Goal: Communication & Community: Answer question/provide support

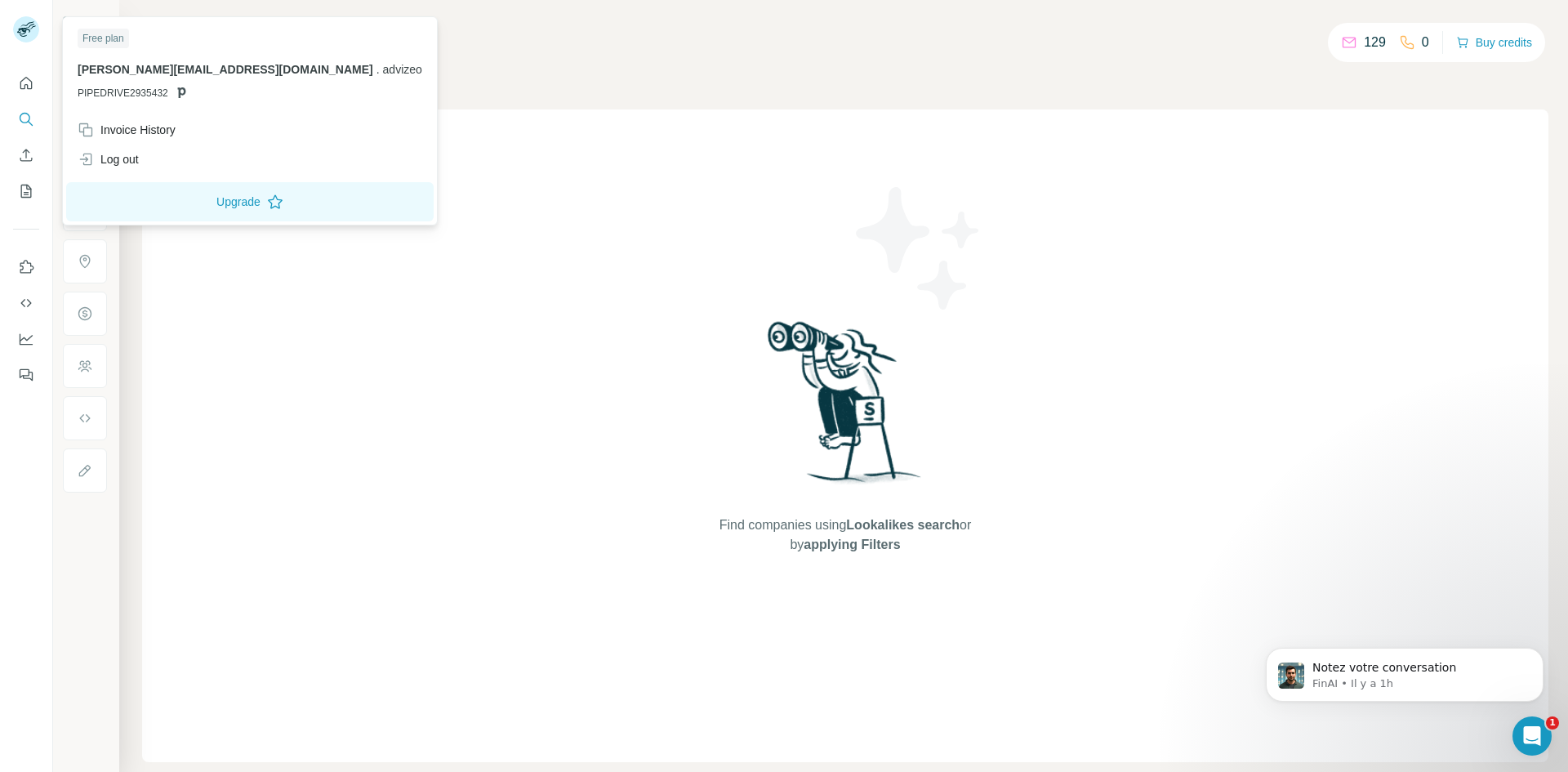
click at [27, 13] on div at bounding box center [29, 32] width 48 height 54
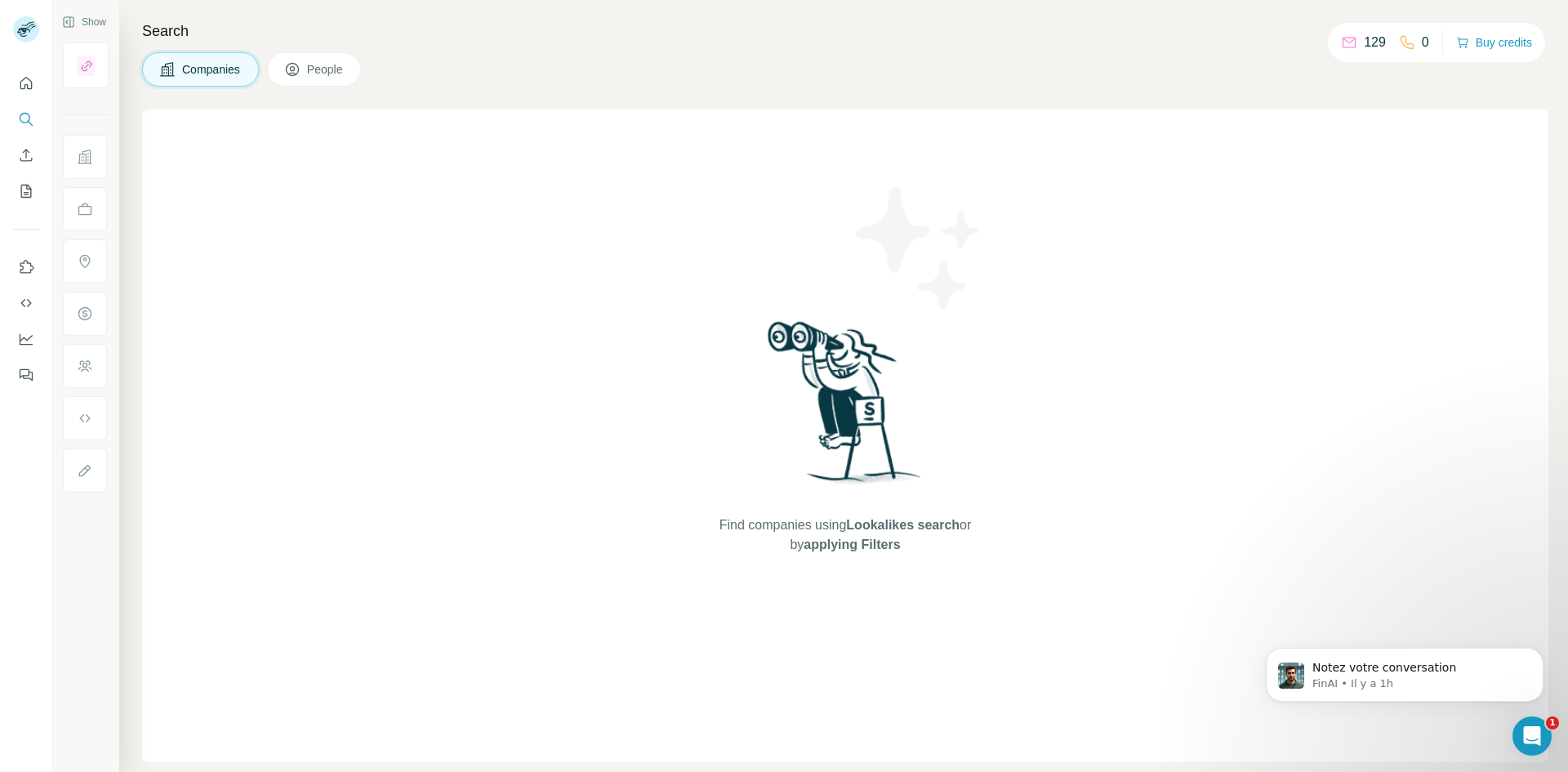
click at [26, 20] on rect at bounding box center [26, 29] width 26 height 26
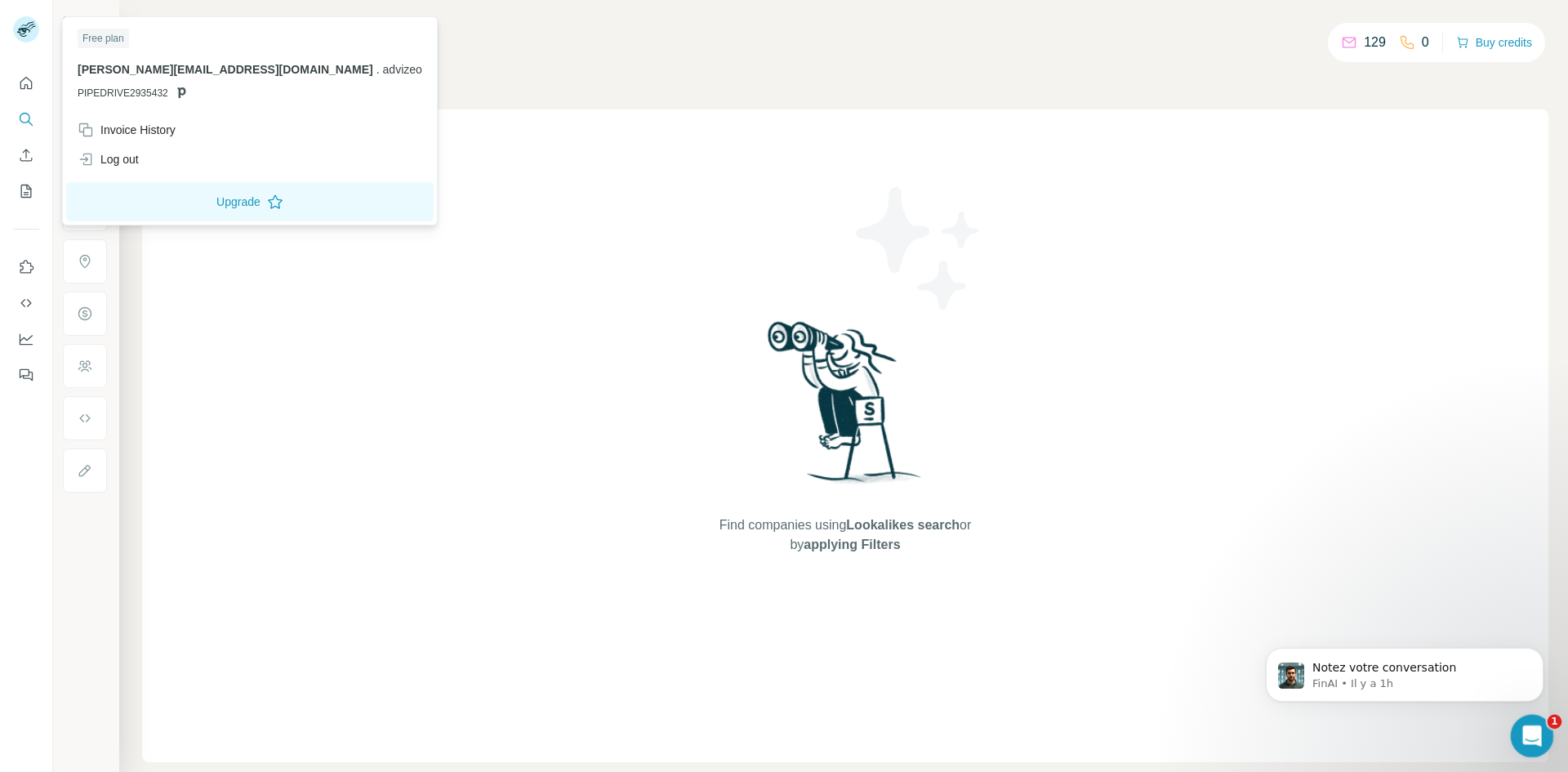
click at [1522, 742] on div "Ouvrir le Messenger Intercom" at bounding box center [1530, 733] width 54 height 54
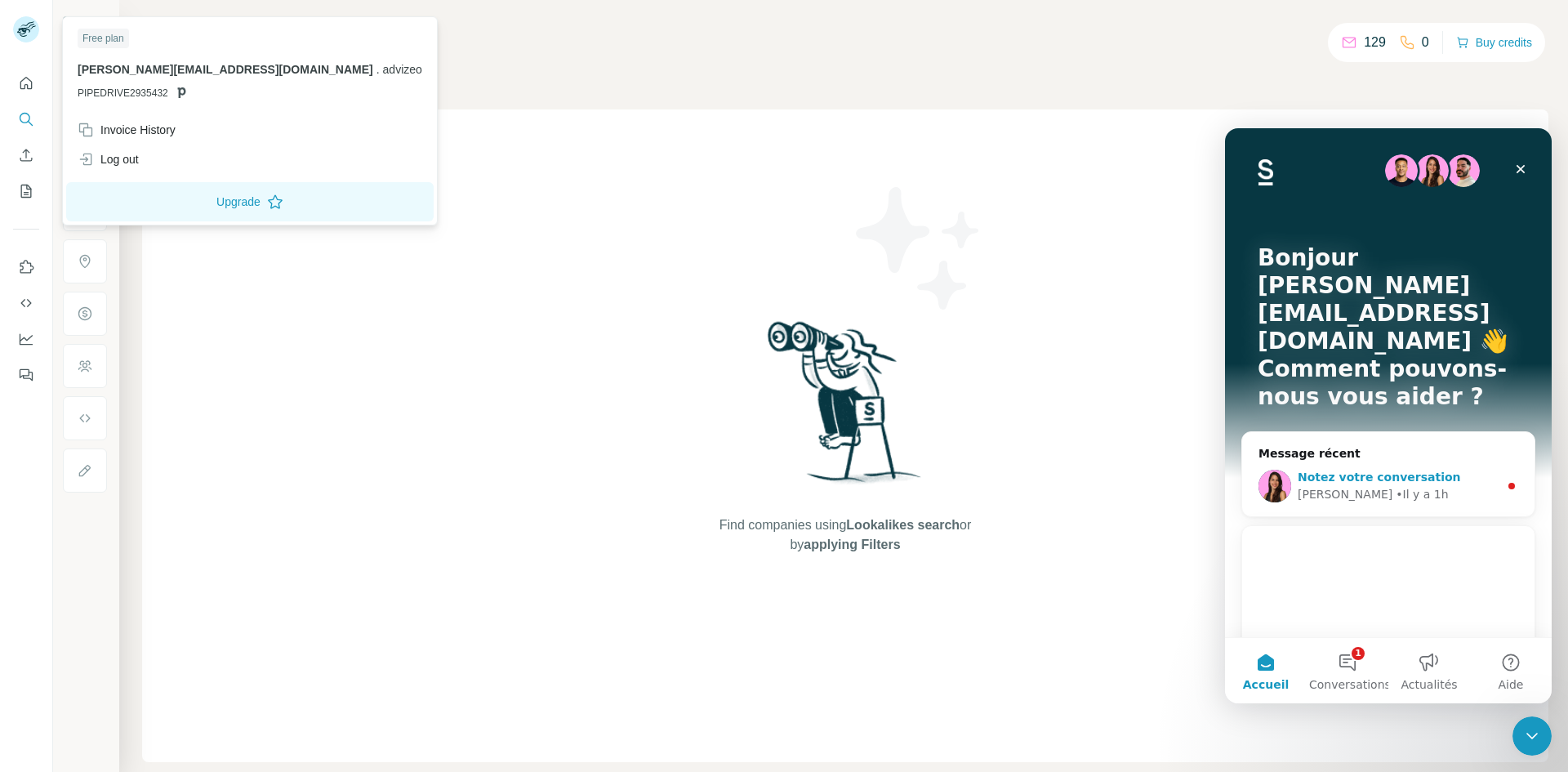
click at [1396, 486] on div "• Il y a 1h" at bounding box center [1422, 494] width 52 height 17
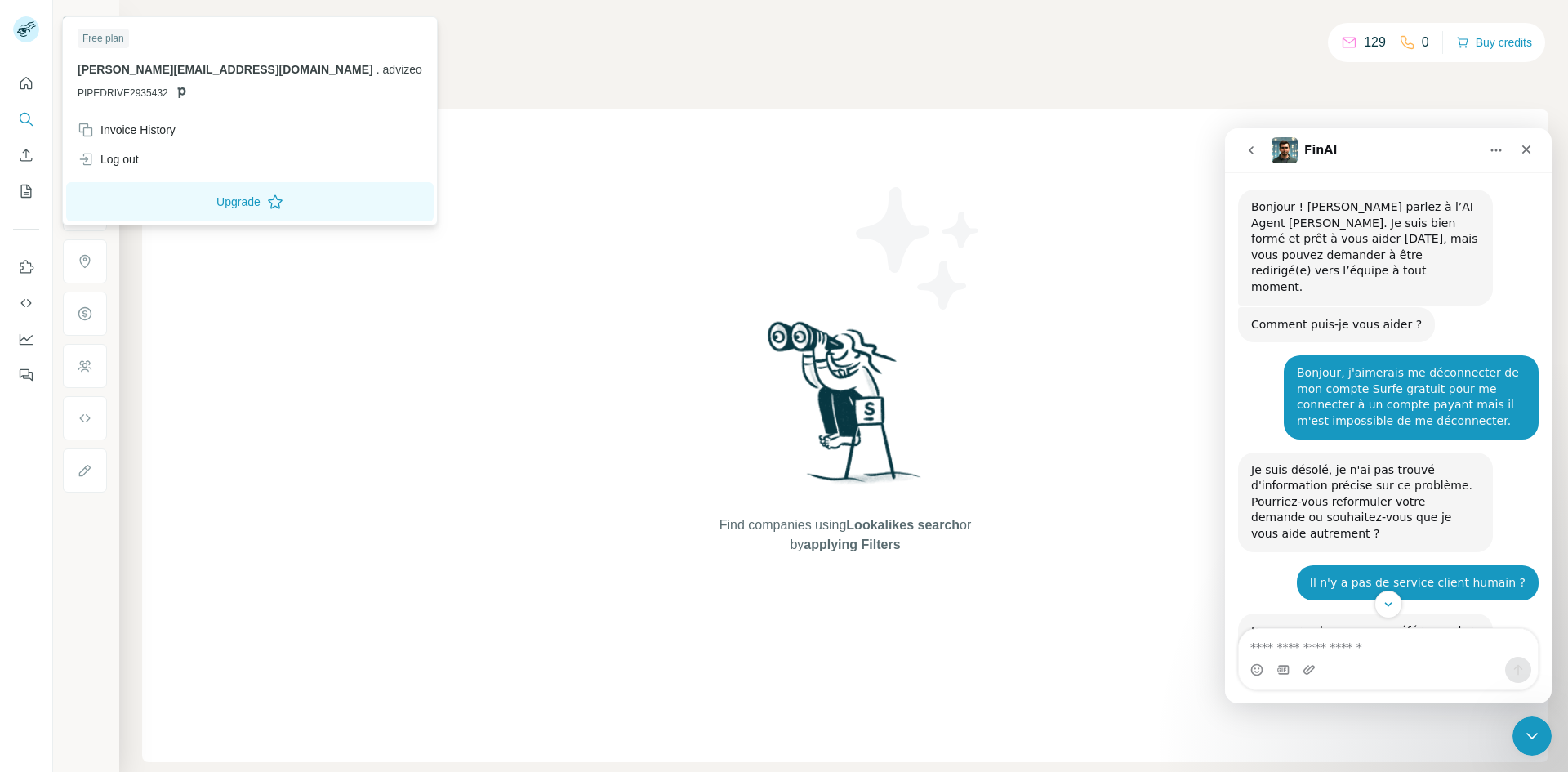
click at [1248, 150] on icon "go back" at bounding box center [1251, 149] width 13 height 13
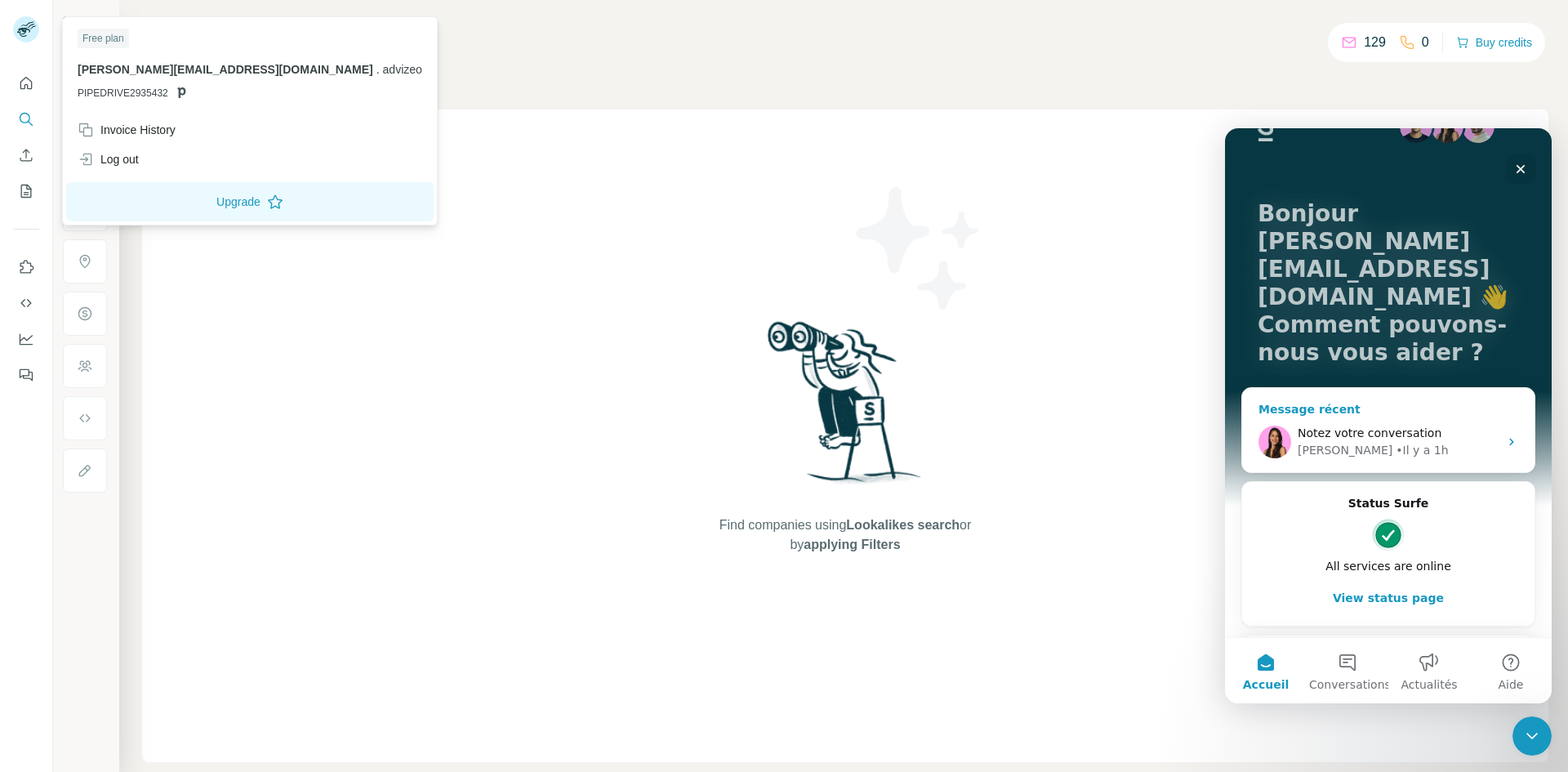
scroll to position [84, 0]
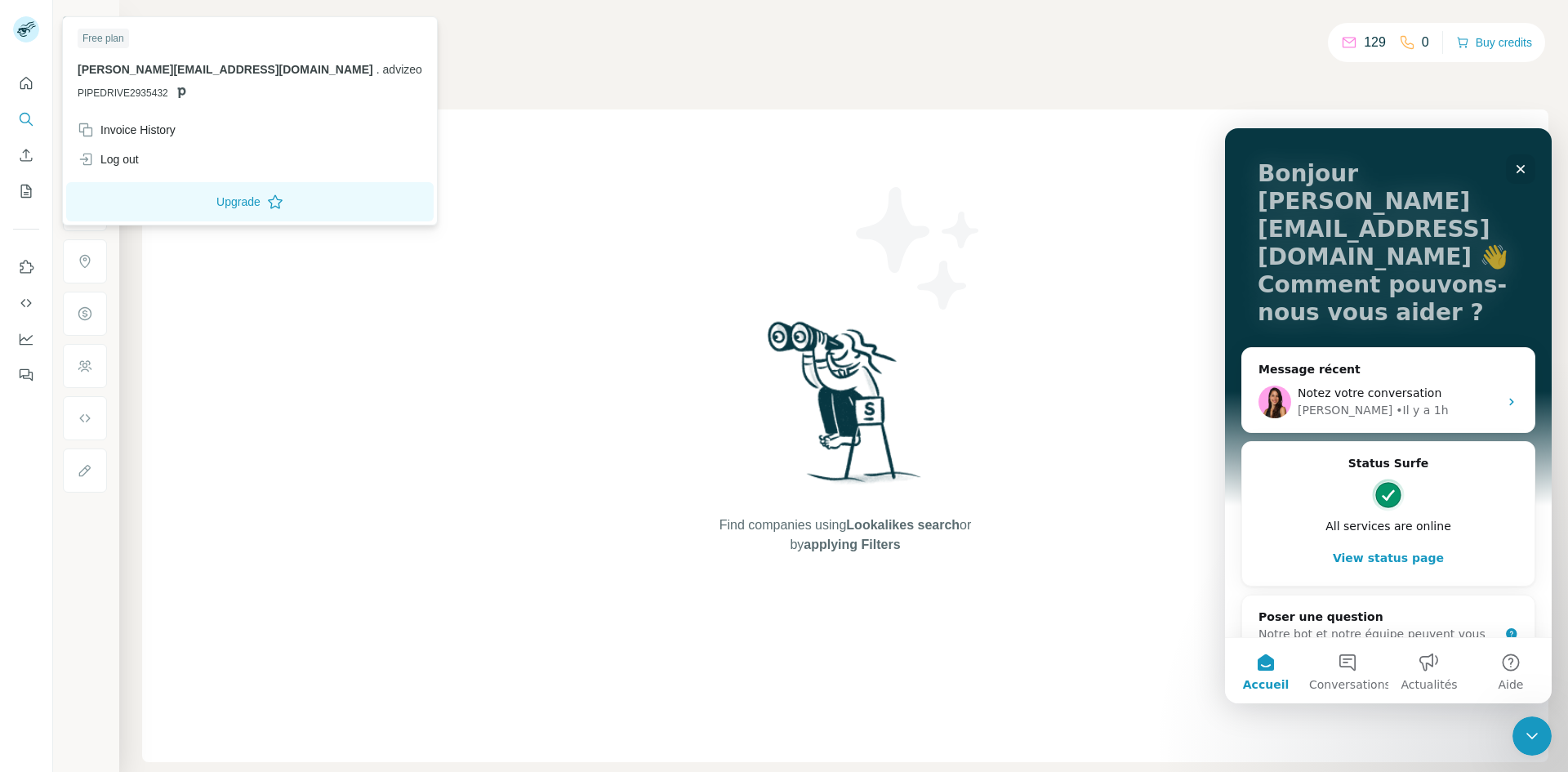
click at [1160, 371] on div "Find companies using Lookalikes search or by applying Filters" at bounding box center [846, 435] width 1407 height 652
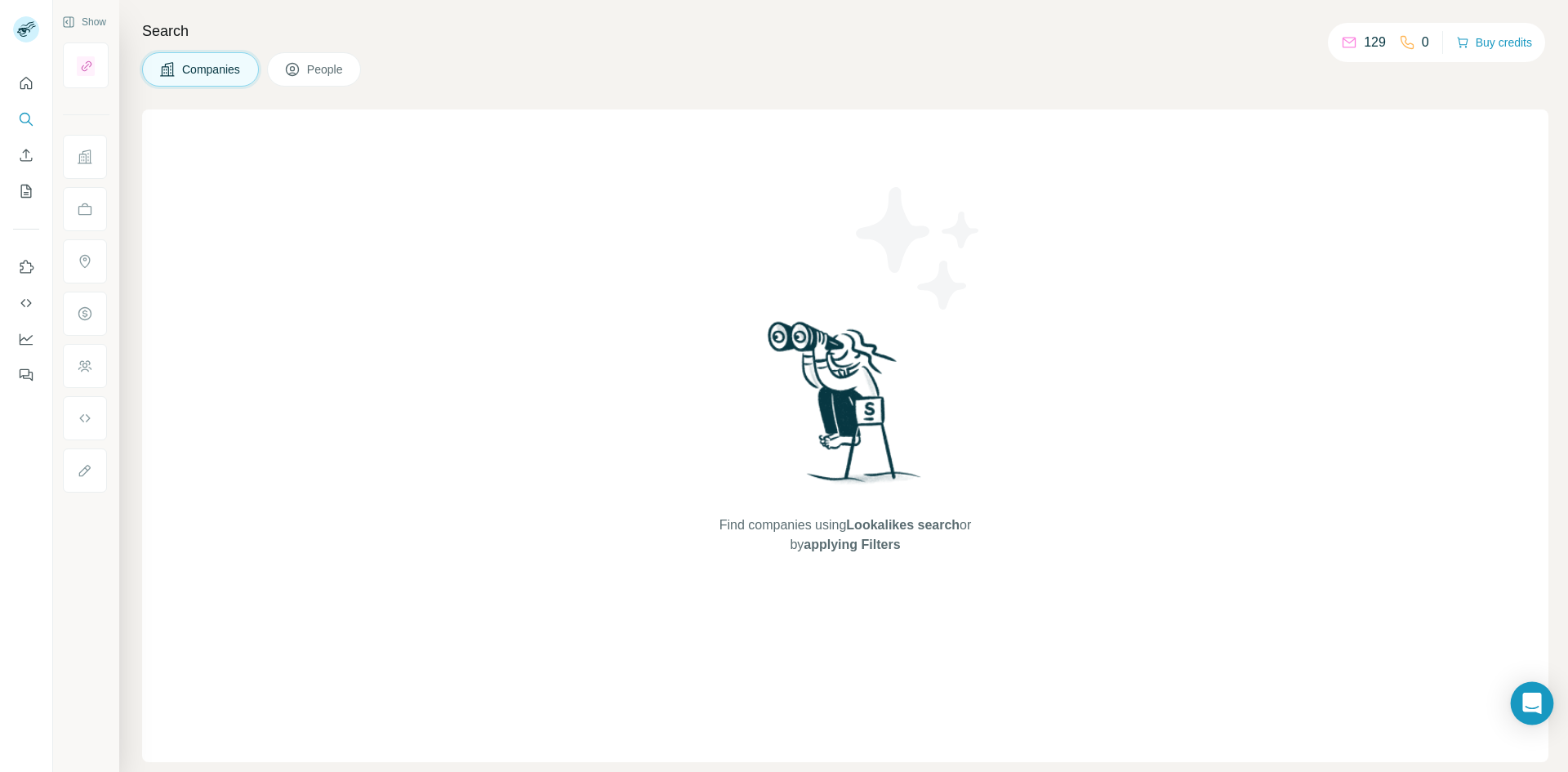
click at [1544, 715] on div "Open Intercom Messenger" at bounding box center [1532, 703] width 43 height 43
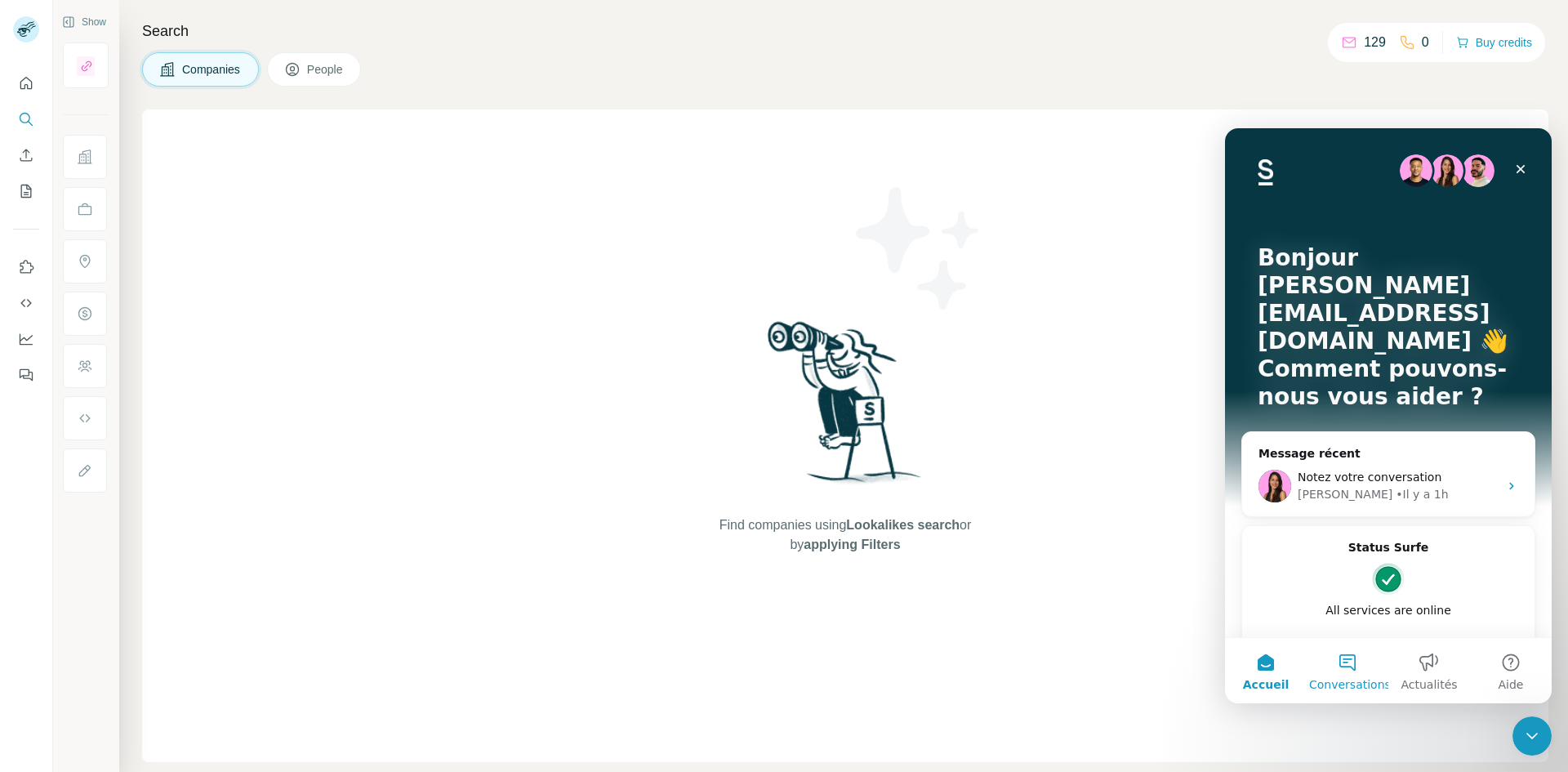
click at [1357, 674] on button "Conversations" at bounding box center [1348, 670] width 82 height 66
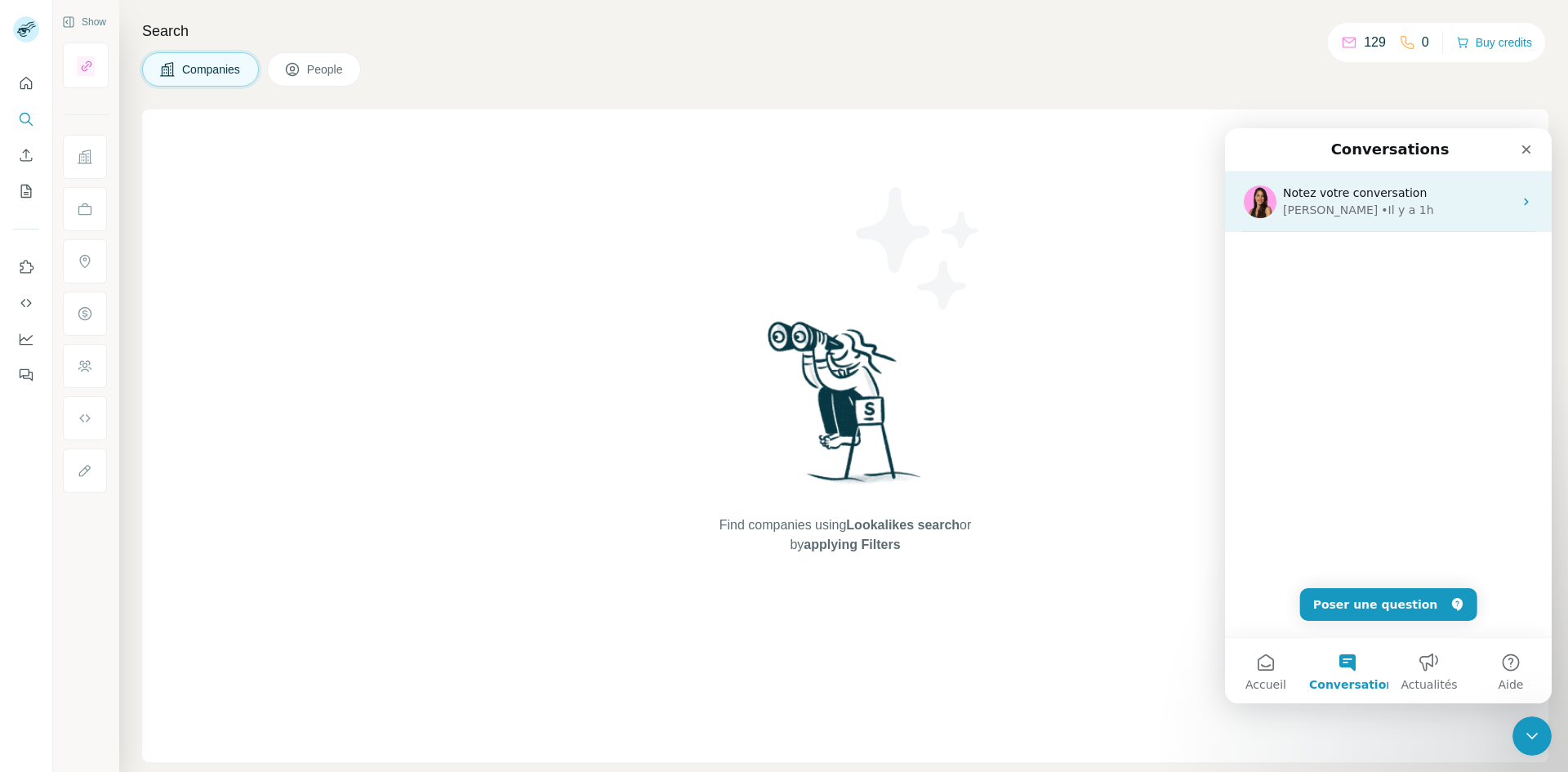
click at [1409, 202] on div "Aurélie • Il y a 1h" at bounding box center [1398, 210] width 230 height 17
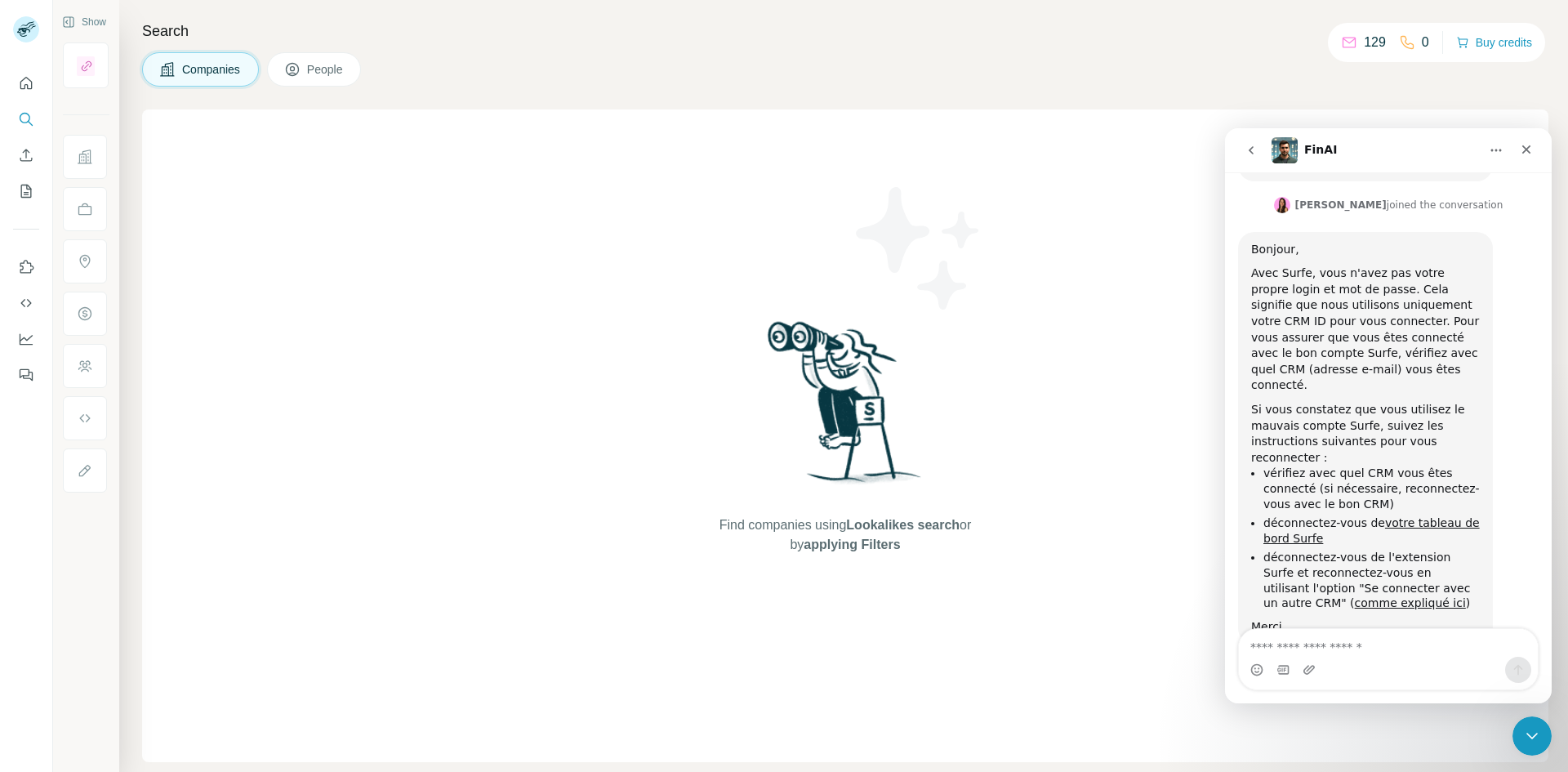
scroll to position [984, 0]
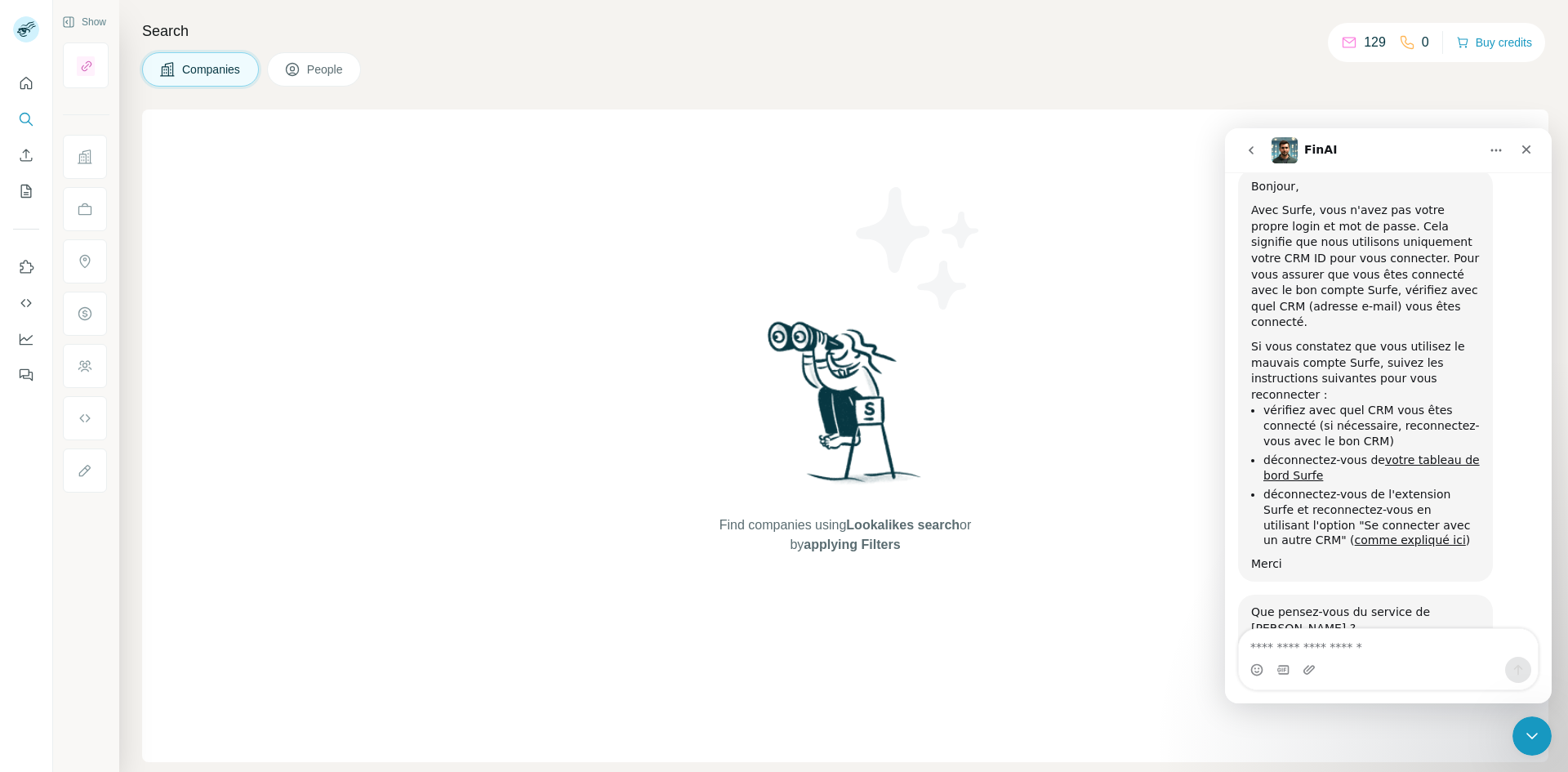
click at [1350, 649] on textarea "Envoyer un message..." at bounding box center [1389, 643] width 299 height 28
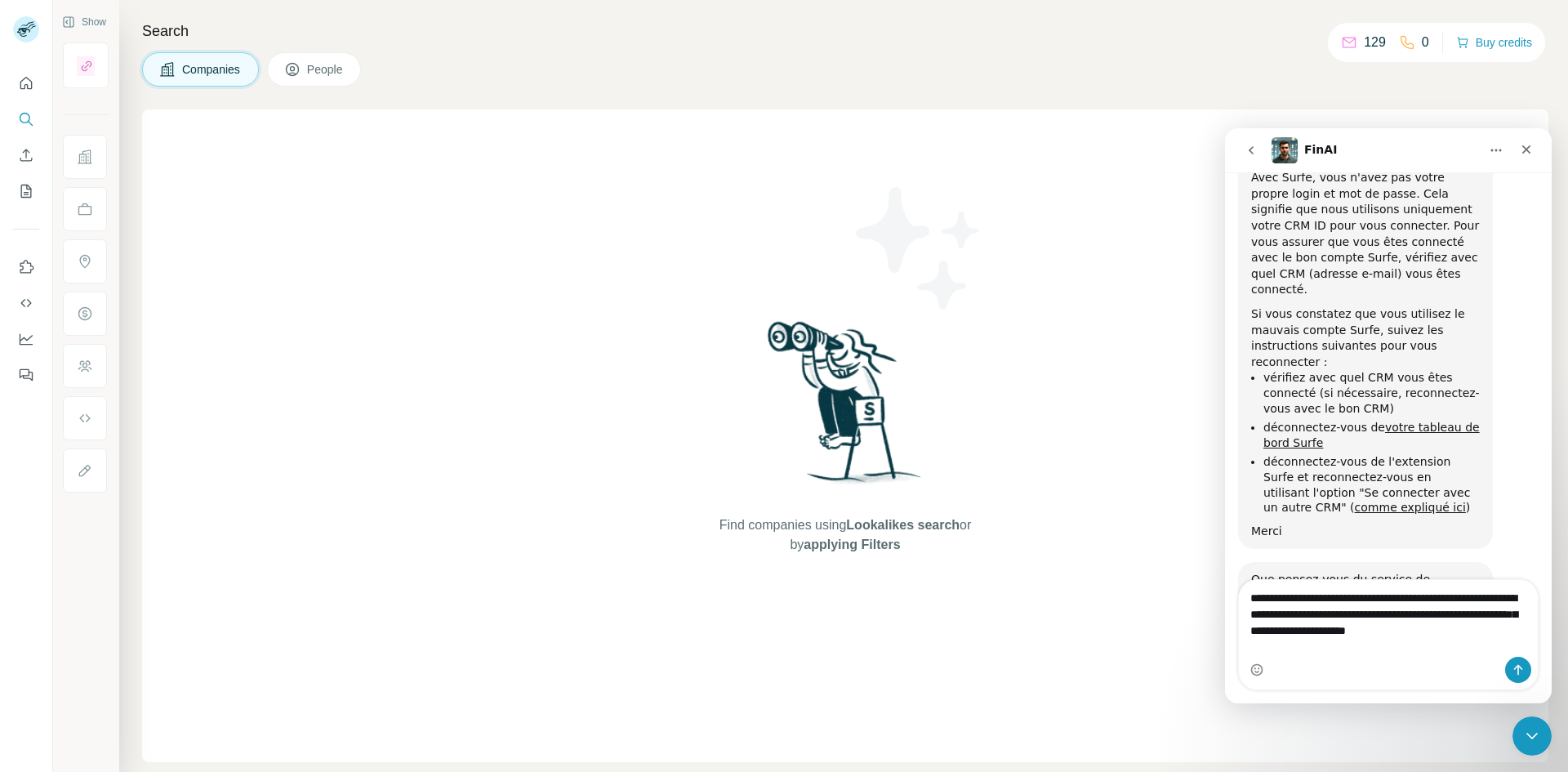
scroll to position [1033, 0]
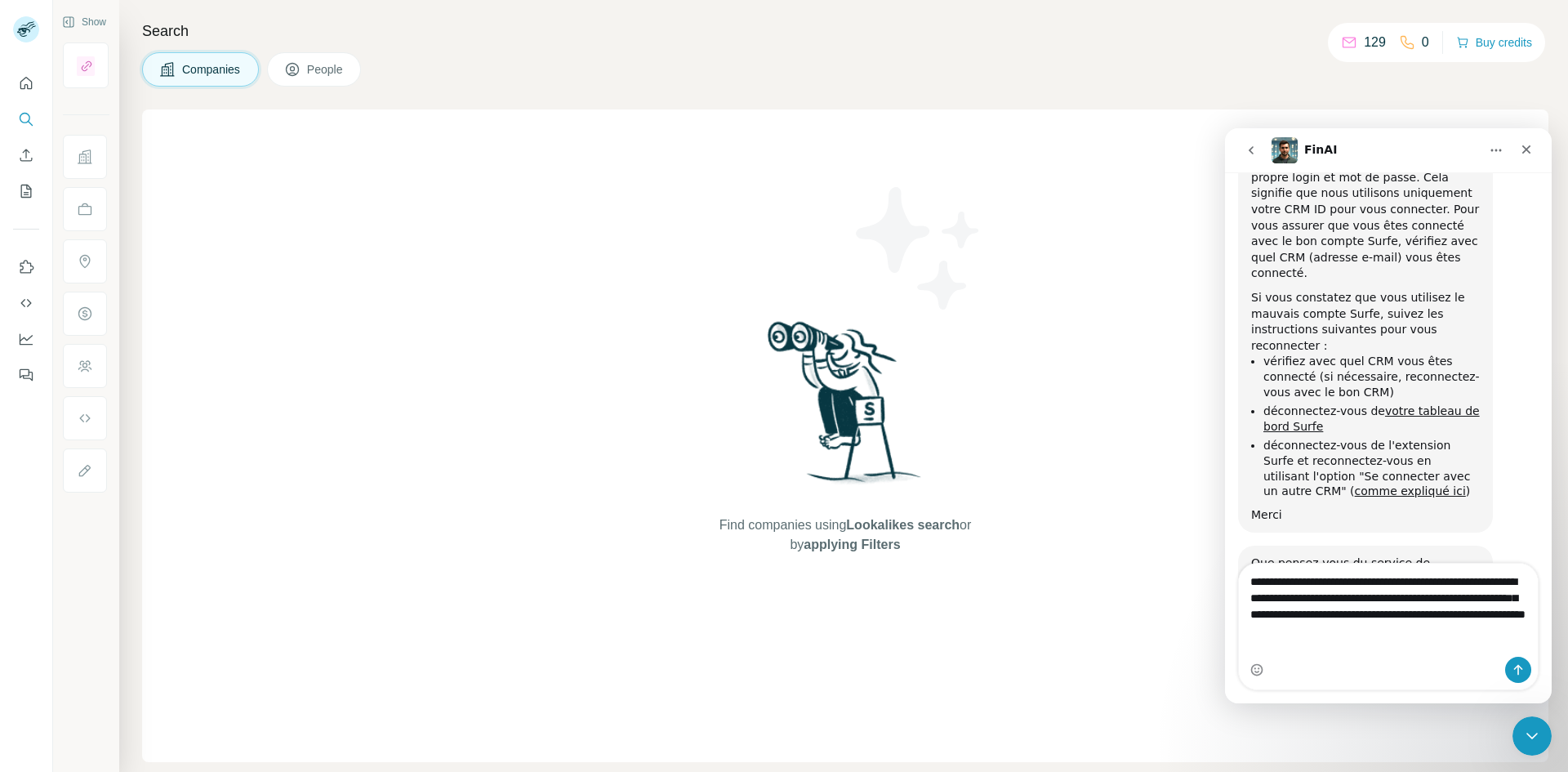
type textarea "**********"
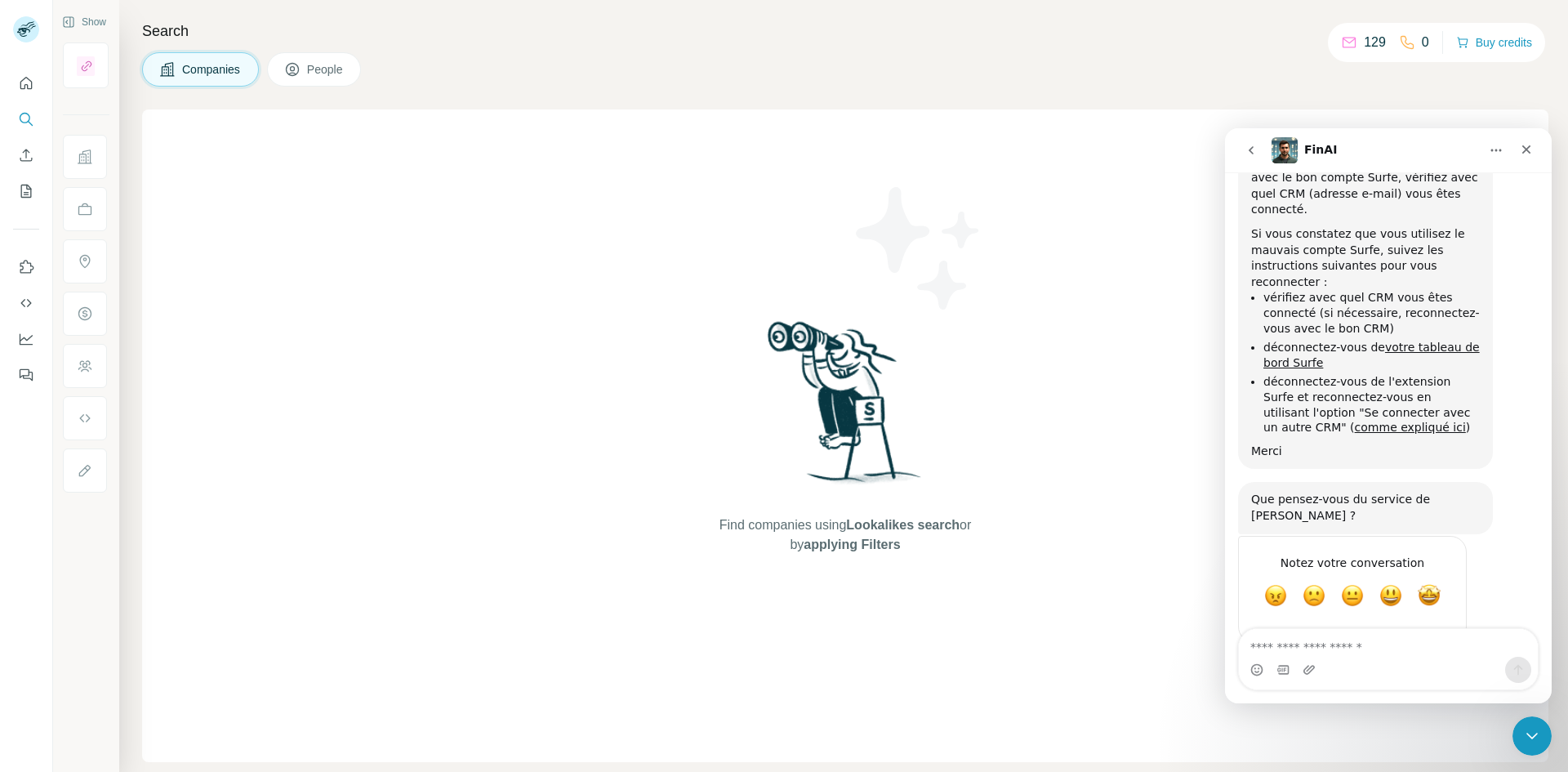
scroll to position [1225, 0]
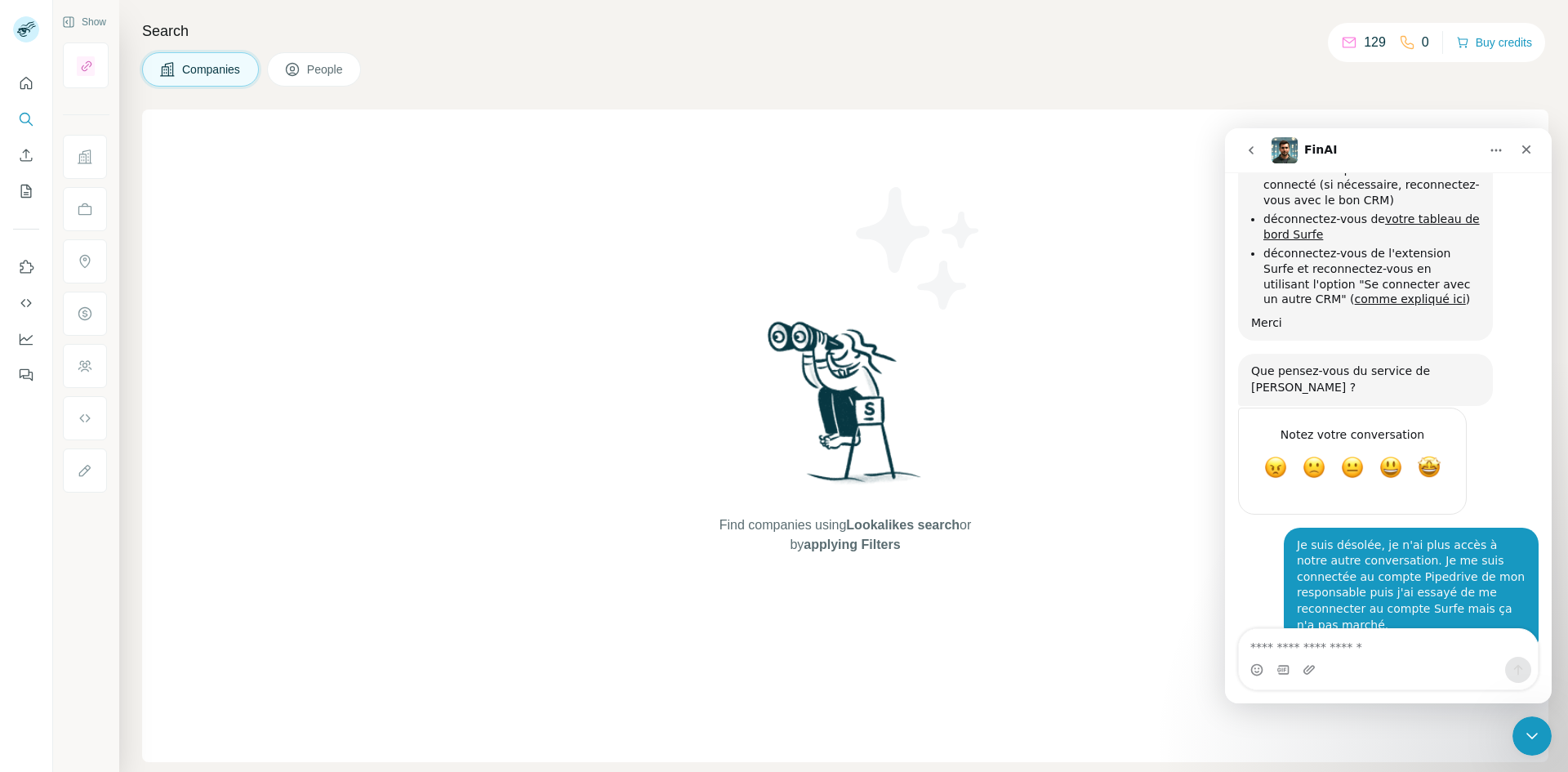
click at [1252, 644] on div "viviane.le@advizeo.io • À l’instant" at bounding box center [1389, 717] width 301 height 146
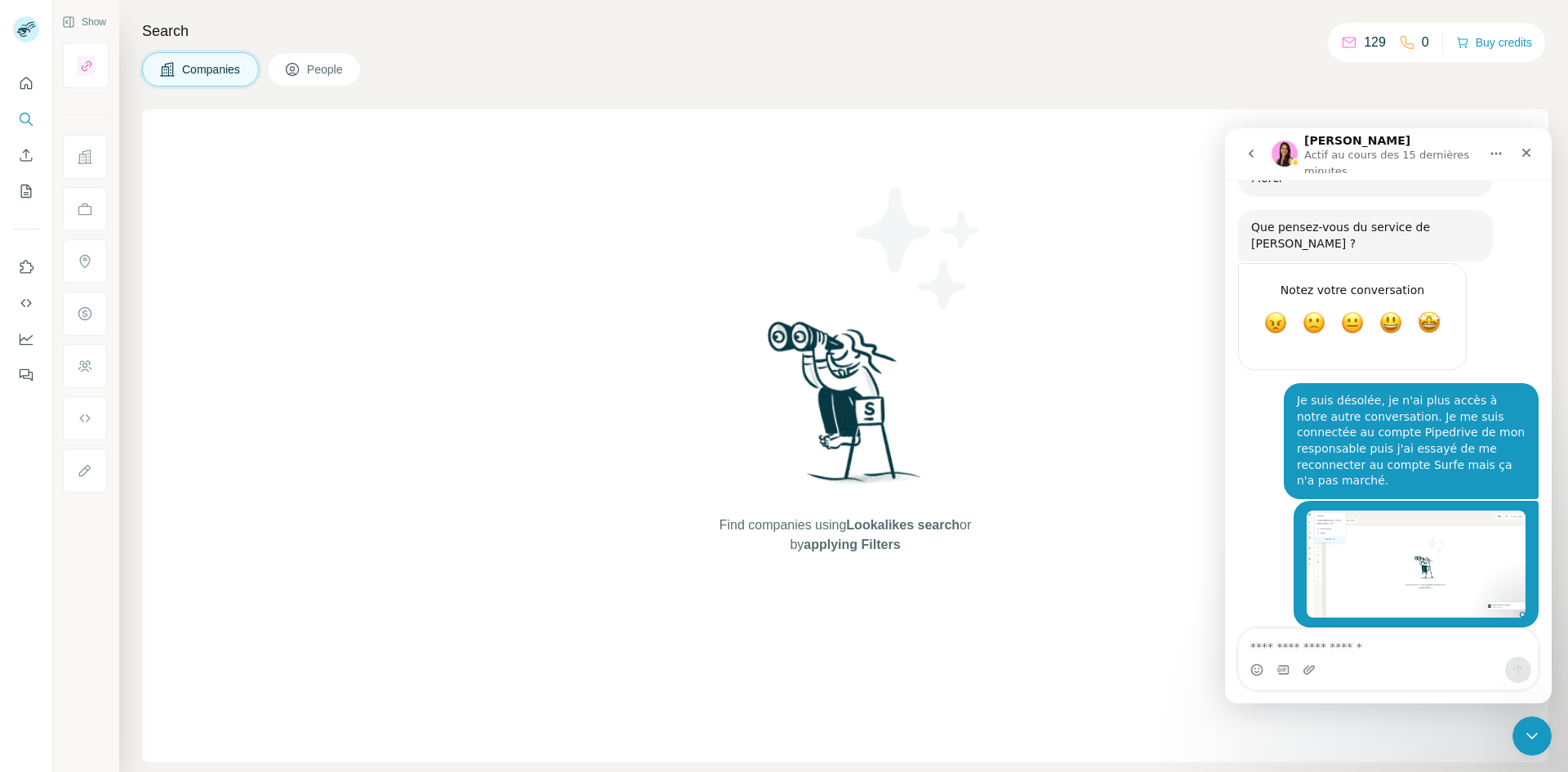
scroll to position [1415, 0]
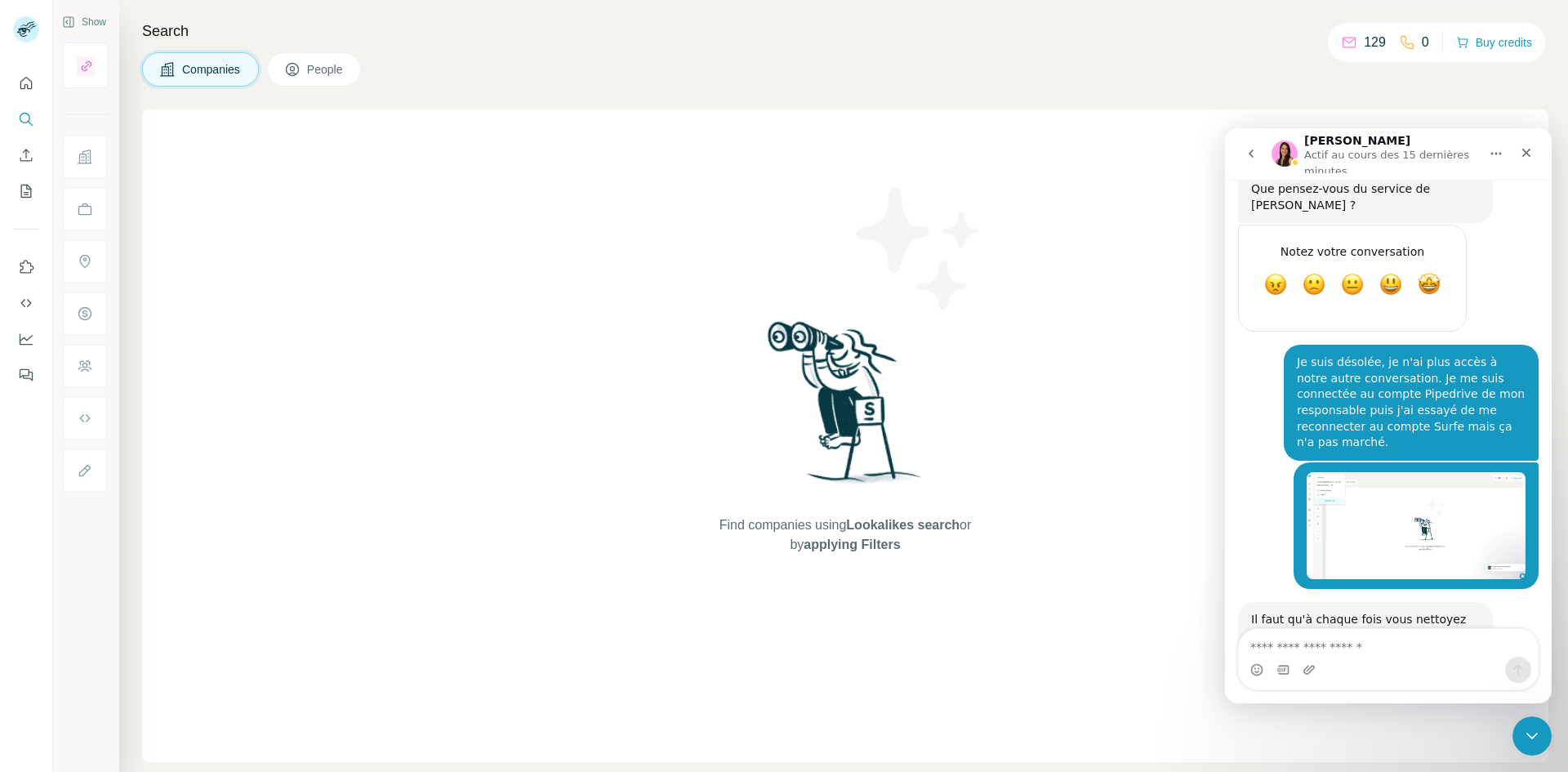
click at [1425, 664] on div "Pourriez-vous vous déconnecter de tous les environnements (Surfe App/Extension/…" at bounding box center [1366, 704] width 229 height 80
click at [1304, 664] on div "Pourriez-vous vous déconnecter de tous les environnements (Surfe App/Extension/…" at bounding box center [1366, 704] width 229 height 80
